Goal: Download file/media

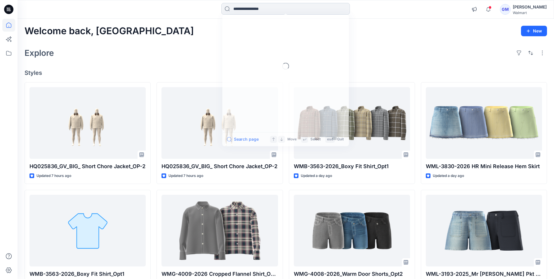
click at [247, 5] on input at bounding box center [286, 9] width 129 height 12
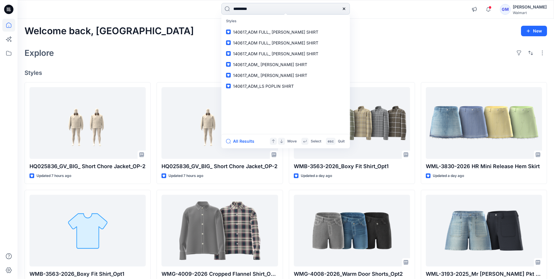
type input "*********"
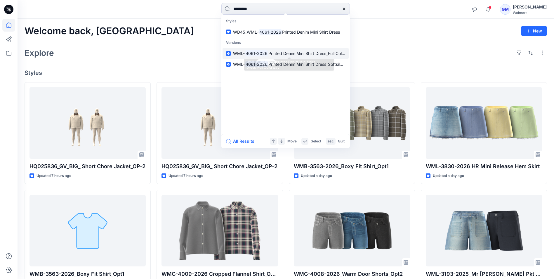
click at [257, 52] on mark "4061-2026" at bounding box center [257, 53] width 24 height 7
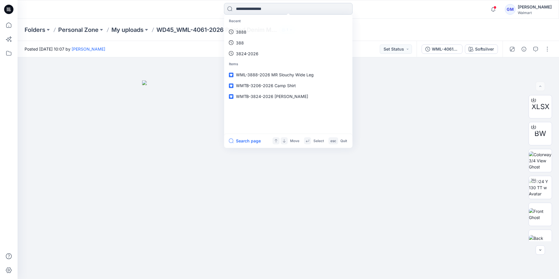
click at [247, 11] on input at bounding box center [288, 9] width 129 height 12
click at [242, 32] on p "4061-2026" at bounding box center [247, 32] width 22 height 6
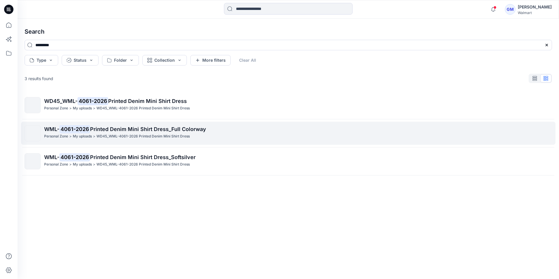
click at [131, 132] on p "WML- 4061-2026 Printed Denim Mini Shirt Dress_Full Colorway" at bounding box center [297, 129] width 507 height 8
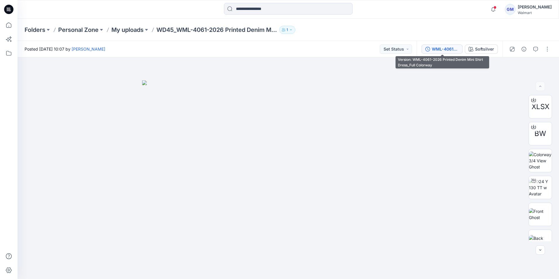
click at [443, 49] on div "WML-4061-2026 Printed Denim Mini Shirt Dress_Full Colorway" at bounding box center [445, 49] width 27 height 6
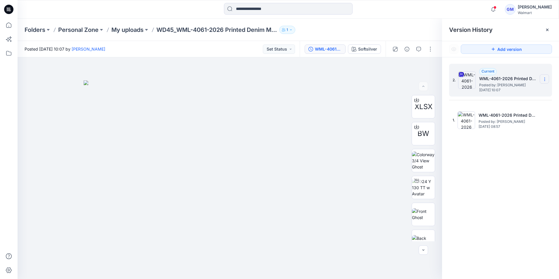
drag, startPoint x: 545, startPoint y: 79, endPoint x: 545, endPoint y: 82, distance: 2.9
click at [545, 79] on icon at bounding box center [544, 79] width 5 height 5
click at [514, 93] on span "Download Source BW File" at bounding box center [514, 90] width 49 height 7
click at [423, 186] on img at bounding box center [423, 187] width 23 height 18
